Goal: Communication & Community: Answer question/provide support

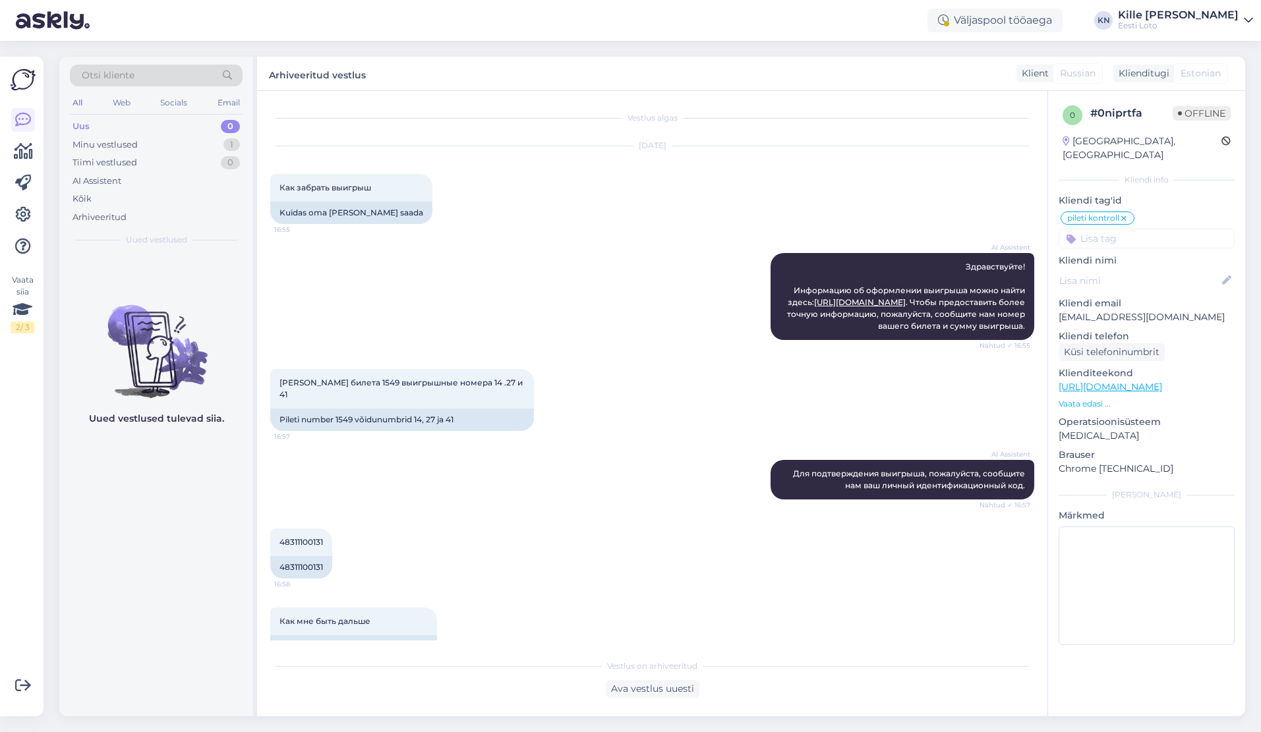
scroll to position [144, 0]
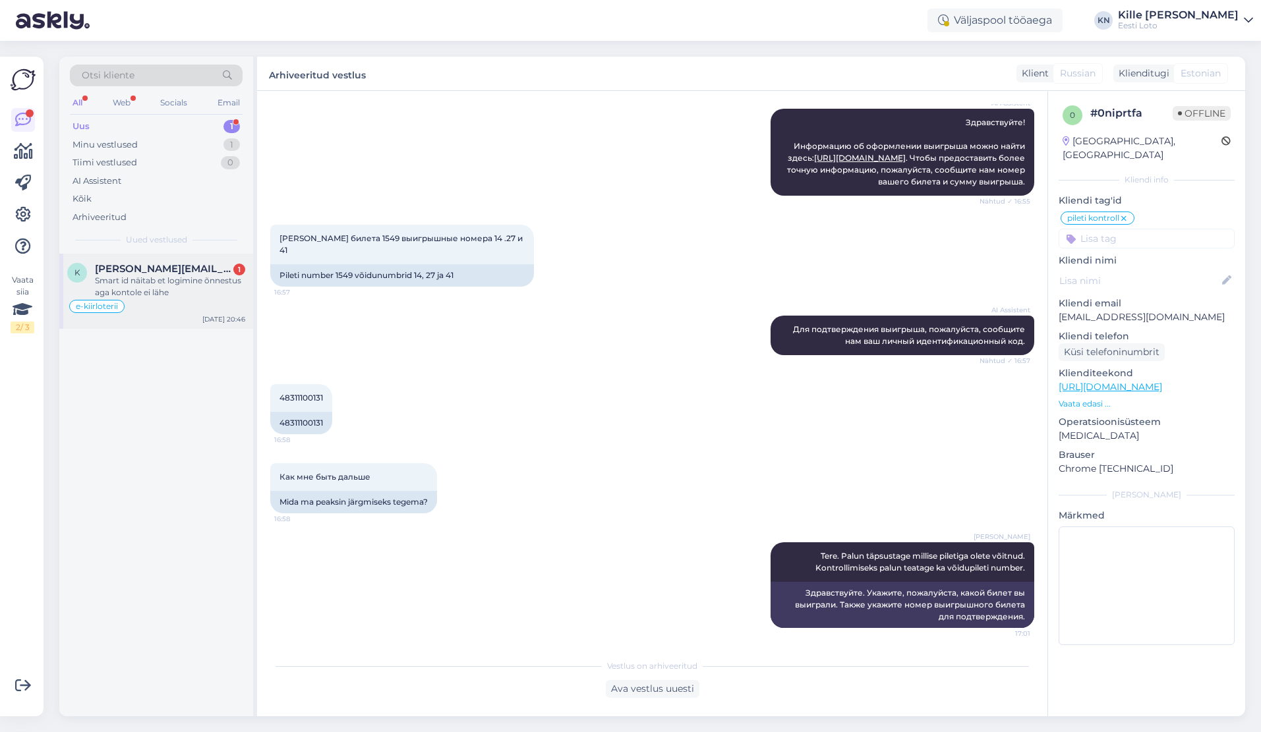
click at [170, 259] on div "k [PERSON_NAME][EMAIL_ADDRESS][DOMAIN_NAME] 1 Smart id näitab et logimine õnnes…" at bounding box center [156, 291] width 194 height 75
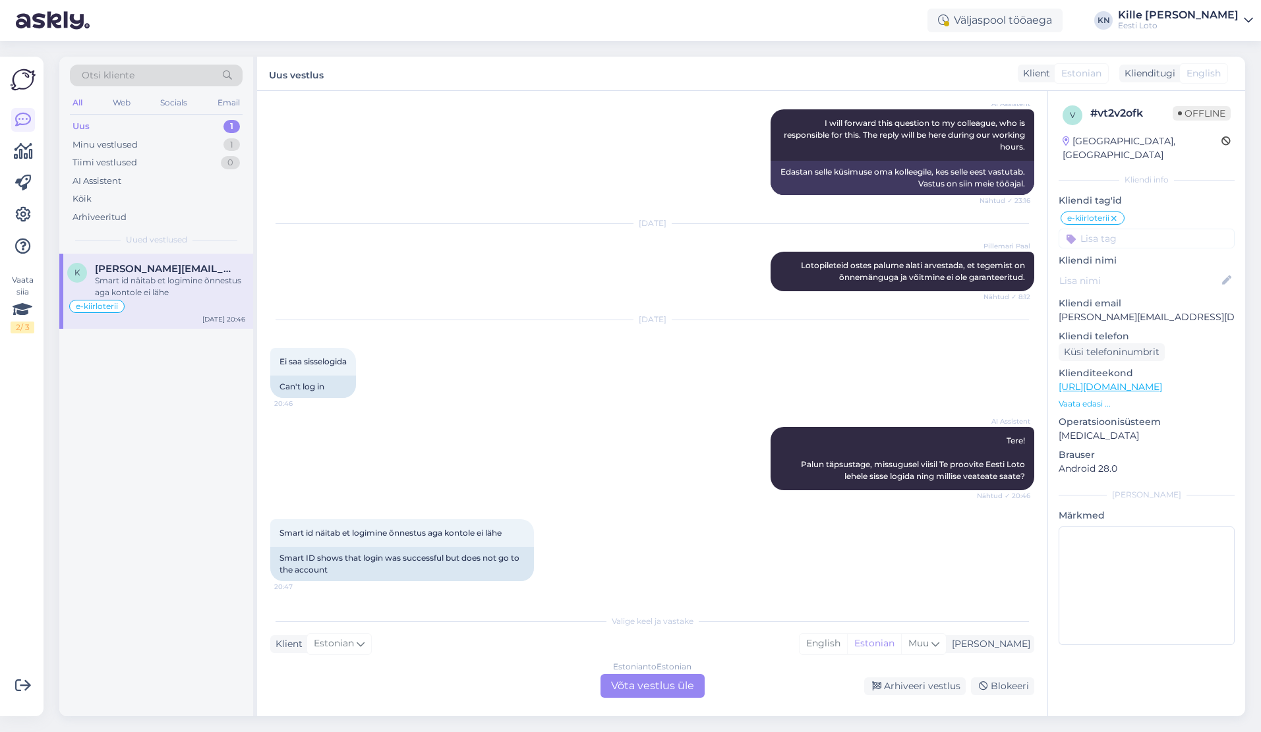
click at [621, 694] on div "Estonian to Estonian Võta vestlus üle" at bounding box center [652, 686] width 104 height 24
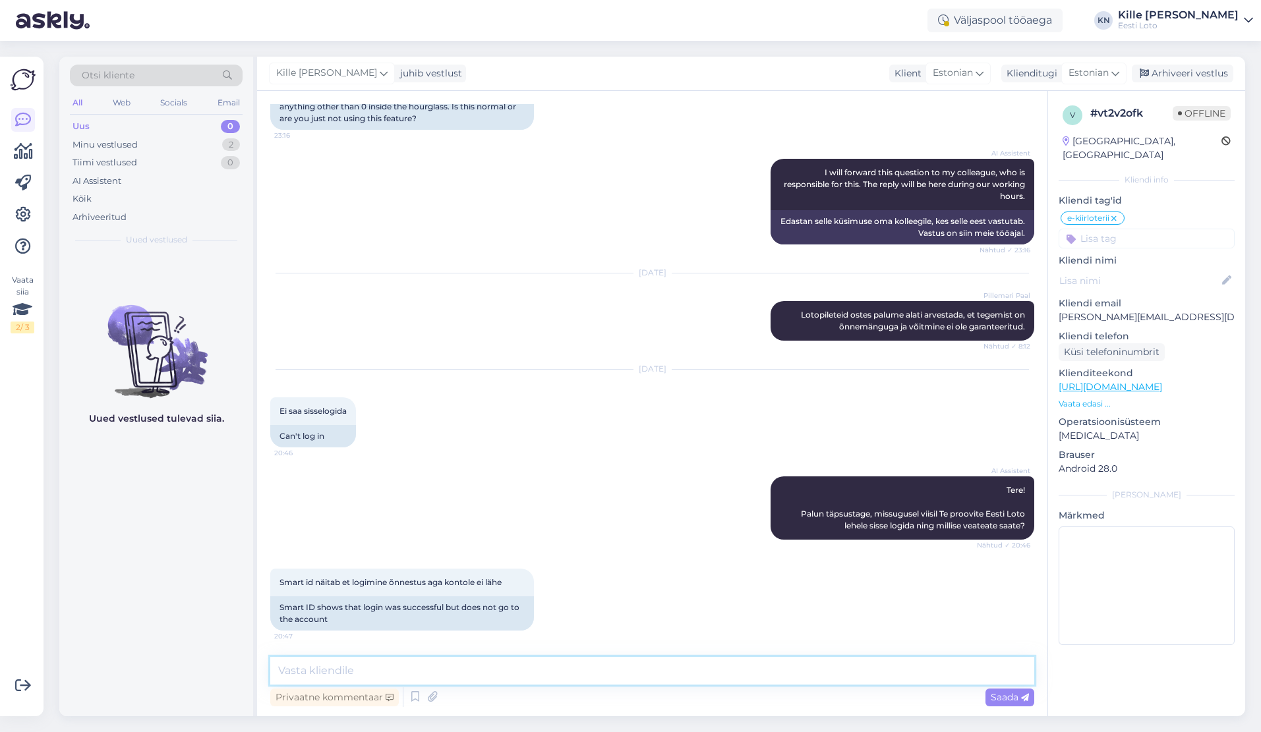
click at [608, 681] on textarea at bounding box center [652, 671] width 764 height 28
paste textarea "Soovitame kustutada veebilehitseja vahemälu ja proovida uuesti. Lisaks soovitam…"
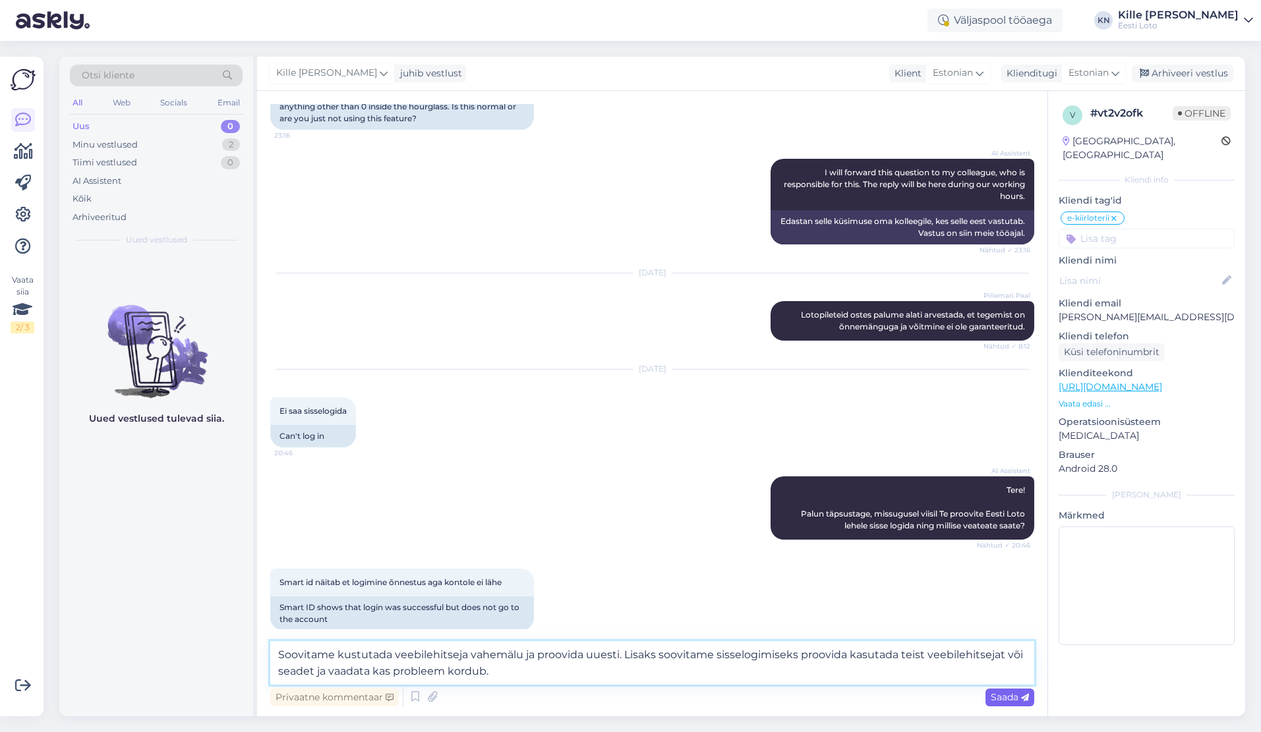
type textarea "Soovitame kustutada veebilehitseja vahemälu ja proovida uuesti. Lisaks soovitam…"
click at [992, 697] on span "Saada" at bounding box center [1010, 697] width 38 height 12
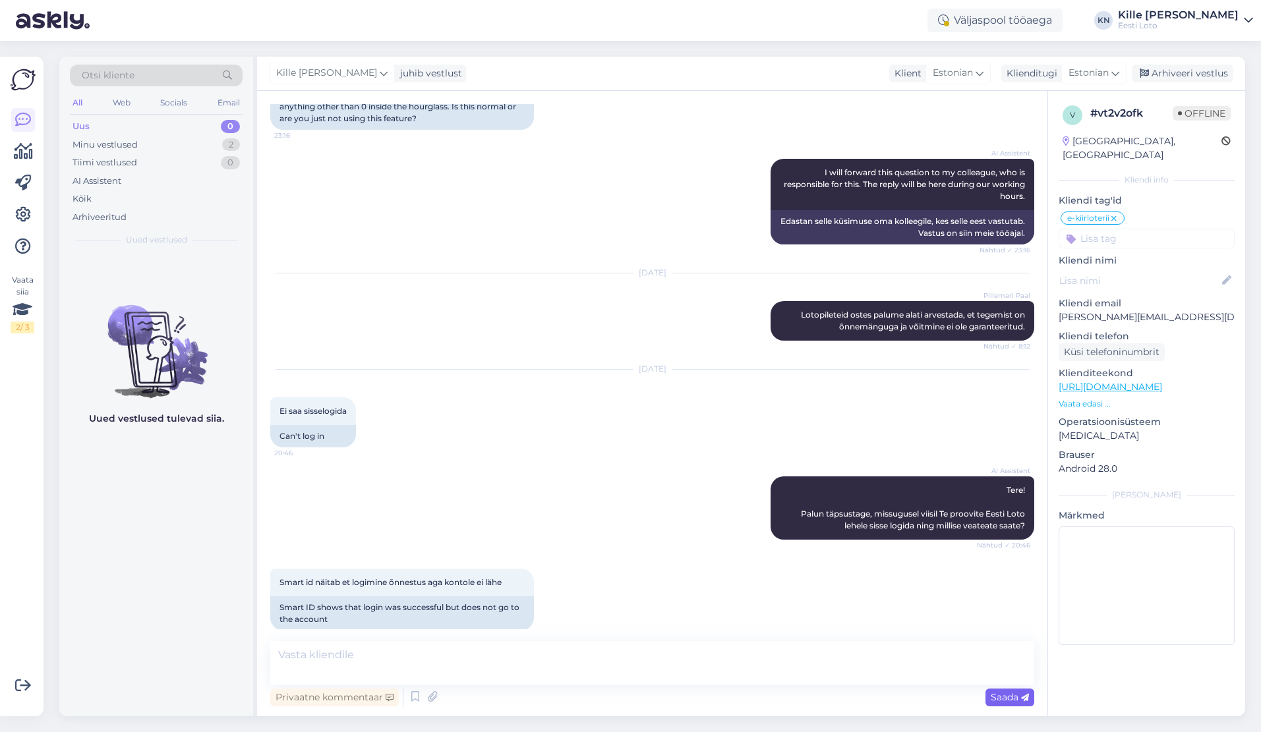
scroll to position [370, 0]
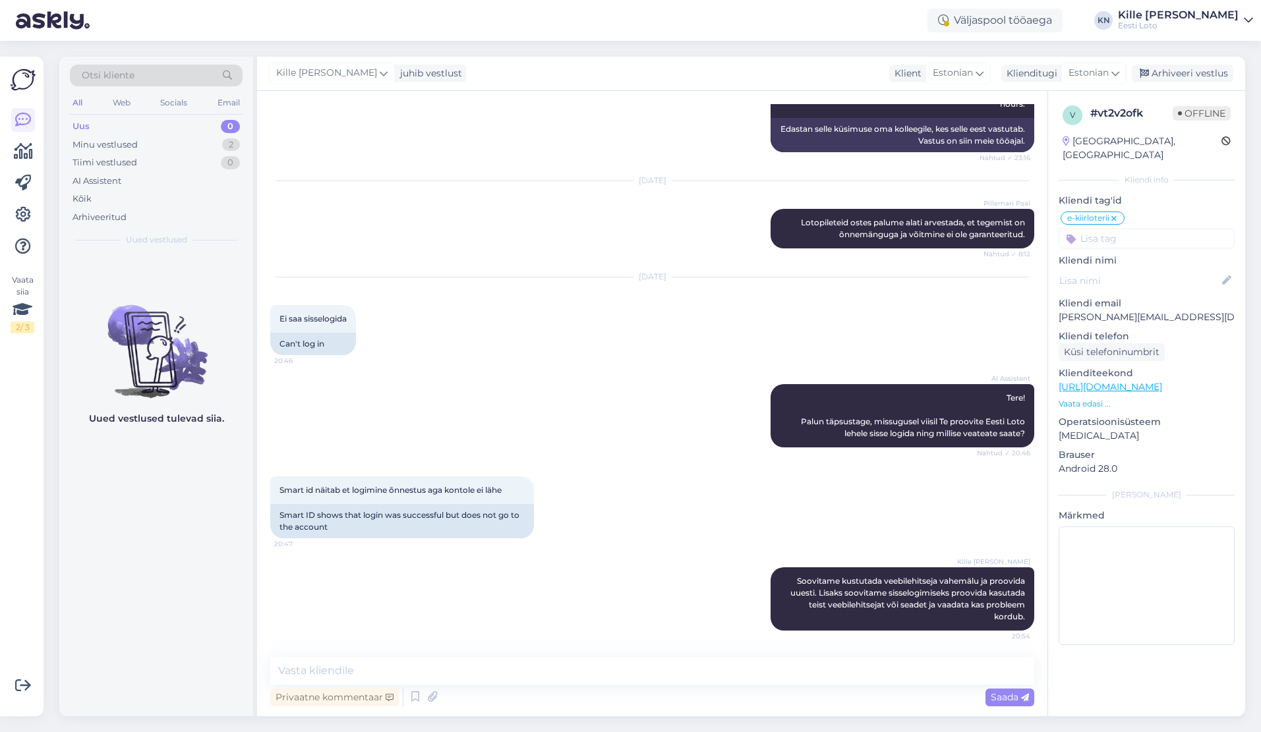
click at [1093, 233] on div "v # vt2v2ofk Offline [GEOGRAPHIC_DATA], [GEOGRAPHIC_DATA] Kliendi info Kliendi …" at bounding box center [1146, 378] width 197 height 574
click at [1093, 232] on input at bounding box center [1146, 239] width 176 height 20
type input "smar"
click at [1093, 271] on span "Smart-ID probleem" at bounding box center [1120, 275] width 78 height 8
click at [1178, 75] on div "Arhiveeri vestlus" at bounding box center [1182, 74] width 101 height 18
